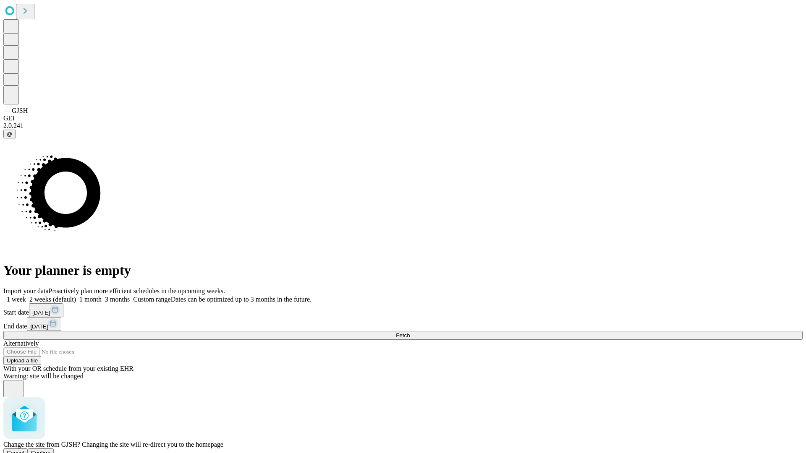
click at [51, 450] on span "Confirm" at bounding box center [41, 453] width 20 height 6
click at [26, 296] on label "1 week" at bounding box center [14, 299] width 23 height 7
click at [410, 332] on span "Fetch" at bounding box center [403, 335] width 14 height 6
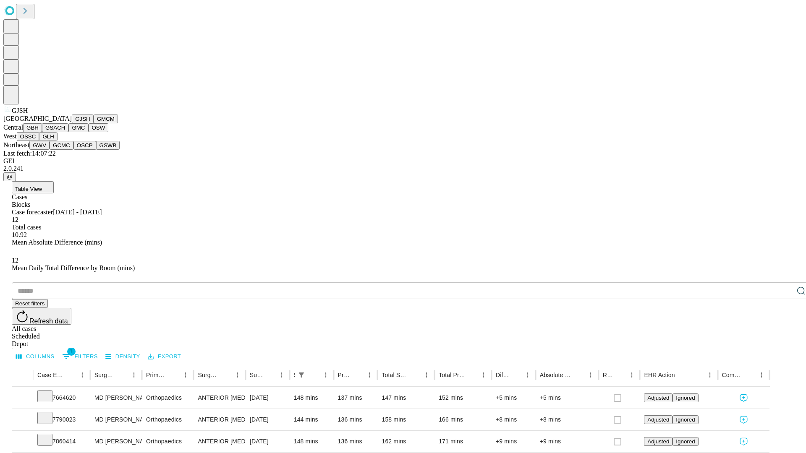
click at [94, 123] on button "GMCM" at bounding box center [106, 119] width 24 height 9
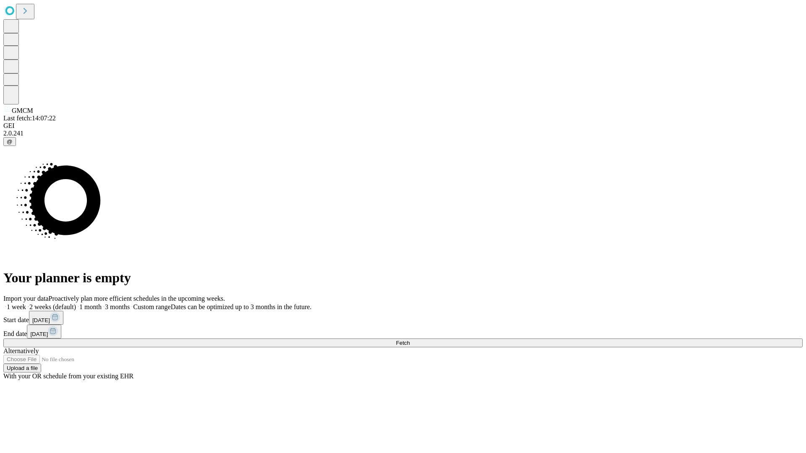
click at [26, 303] on label "1 week" at bounding box center [14, 306] width 23 height 7
click at [410, 340] on span "Fetch" at bounding box center [403, 343] width 14 height 6
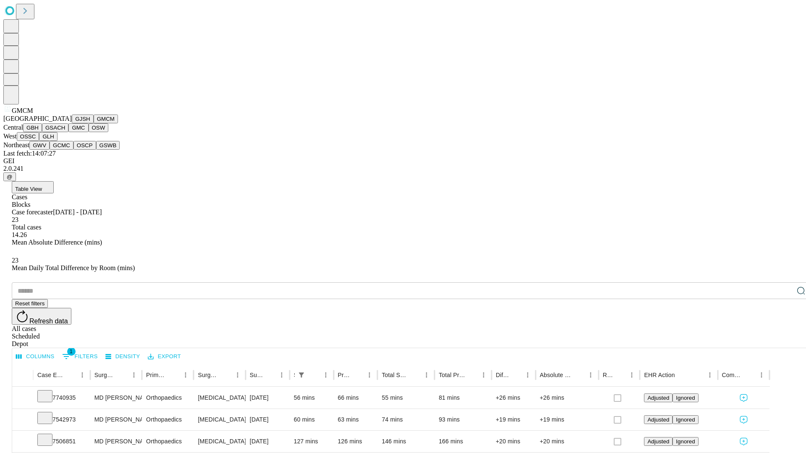
click at [42, 132] on button "GBH" at bounding box center [32, 127] width 19 height 9
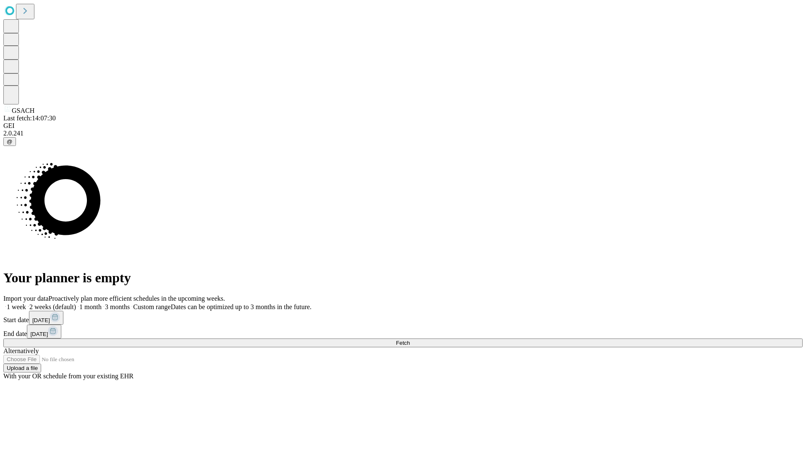
click at [26, 303] on label "1 week" at bounding box center [14, 306] width 23 height 7
click at [410, 340] on span "Fetch" at bounding box center [403, 343] width 14 height 6
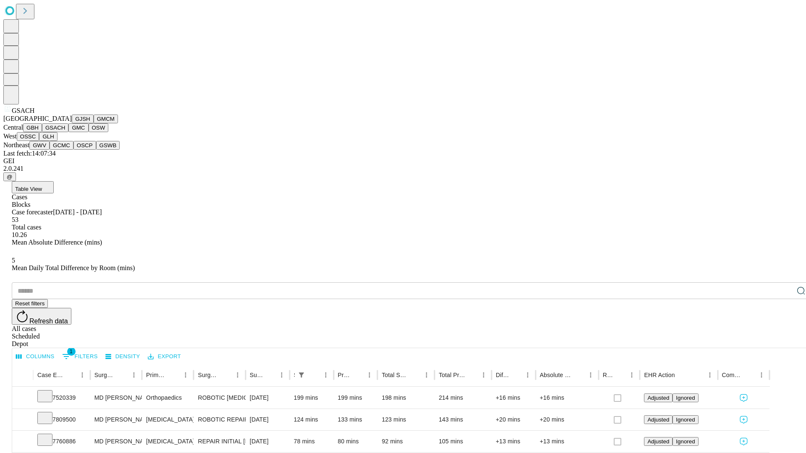
click at [68, 132] on button "GMC" at bounding box center [78, 127] width 20 height 9
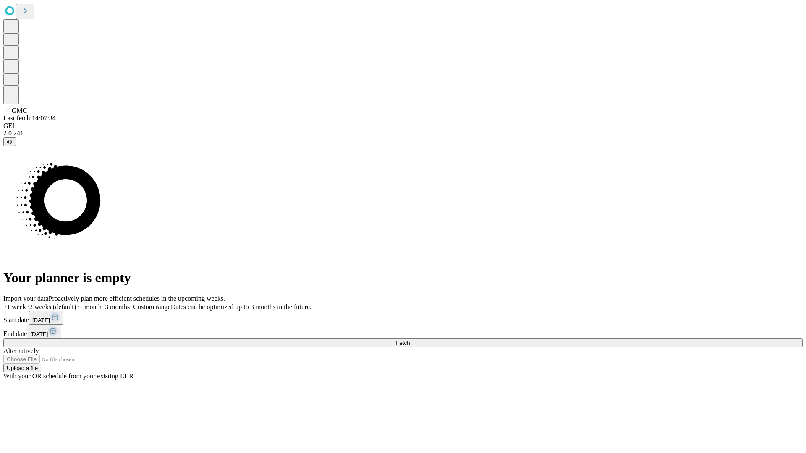
click at [26, 303] on label "1 week" at bounding box center [14, 306] width 23 height 7
click at [410, 340] on span "Fetch" at bounding box center [403, 343] width 14 height 6
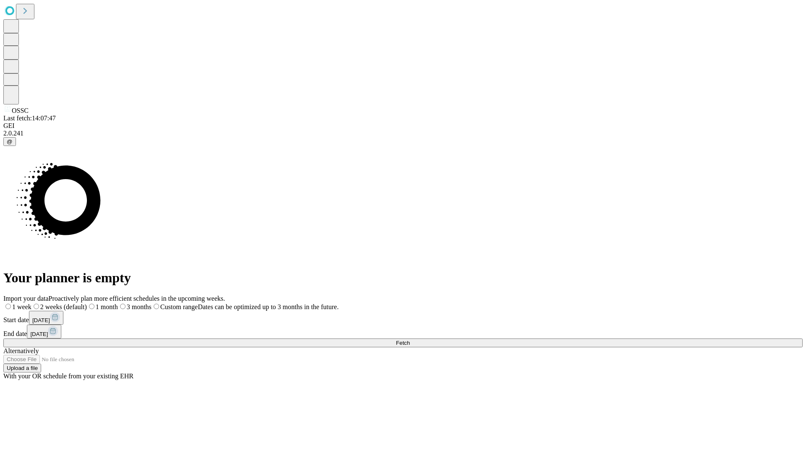
click at [31, 303] on label "1 week" at bounding box center [17, 306] width 28 height 7
click at [410, 340] on span "Fetch" at bounding box center [403, 343] width 14 height 6
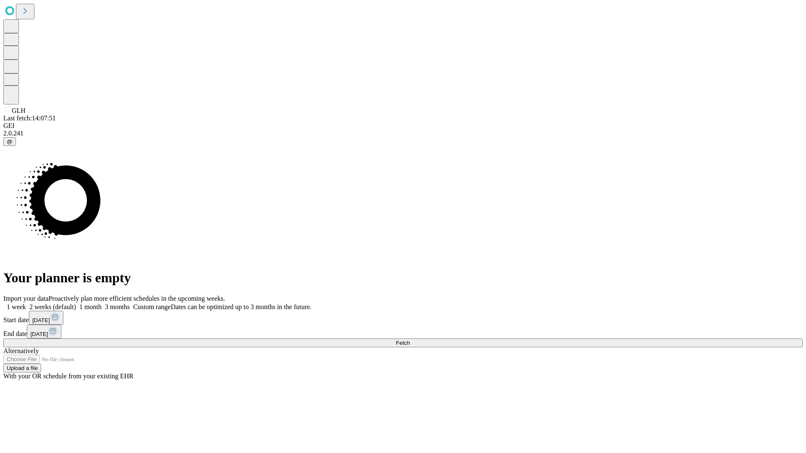
click at [410, 340] on span "Fetch" at bounding box center [403, 343] width 14 height 6
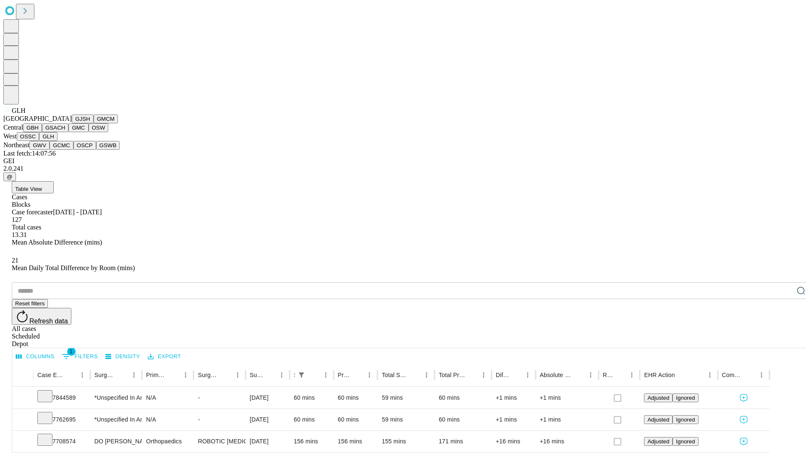
click at [50, 150] on button "GWV" at bounding box center [39, 145] width 20 height 9
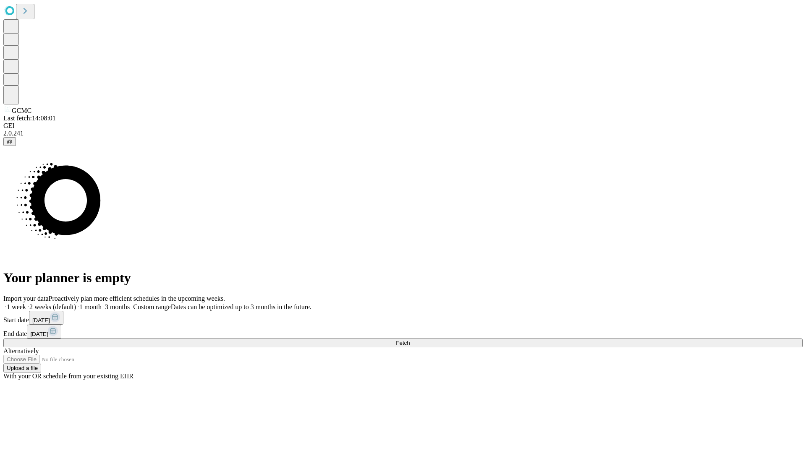
click at [26, 303] on label "1 week" at bounding box center [14, 306] width 23 height 7
click at [410, 340] on span "Fetch" at bounding box center [403, 343] width 14 height 6
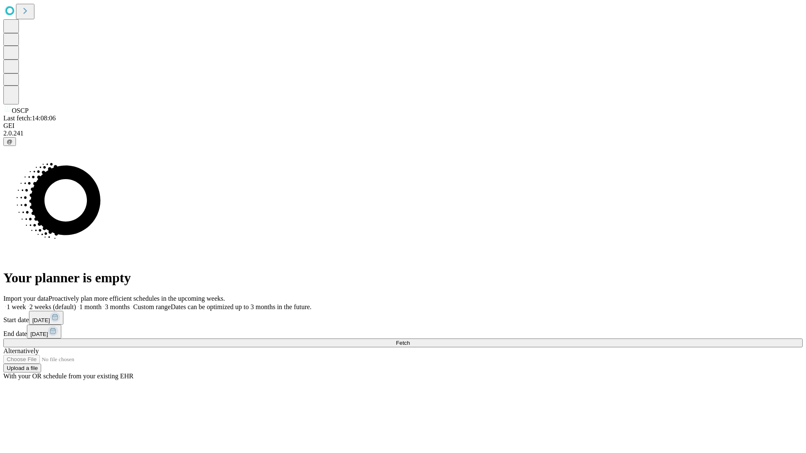
click at [410, 340] on span "Fetch" at bounding box center [403, 343] width 14 height 6
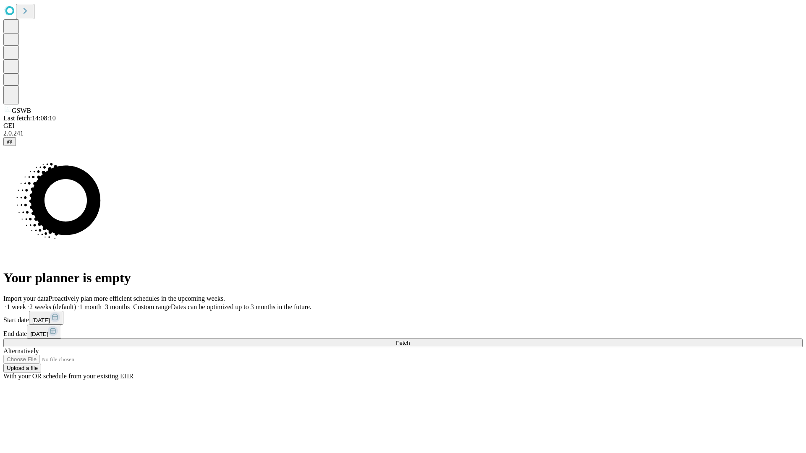
click at [26, 303] on label "1 week" at bounding box center [14, 306] width 23 height 7
click at [410, 340] on span "Fetch" at bounding box center [403, 343] width 14 height 6
